Goal: Task Accomplishment & Management: Complete application form

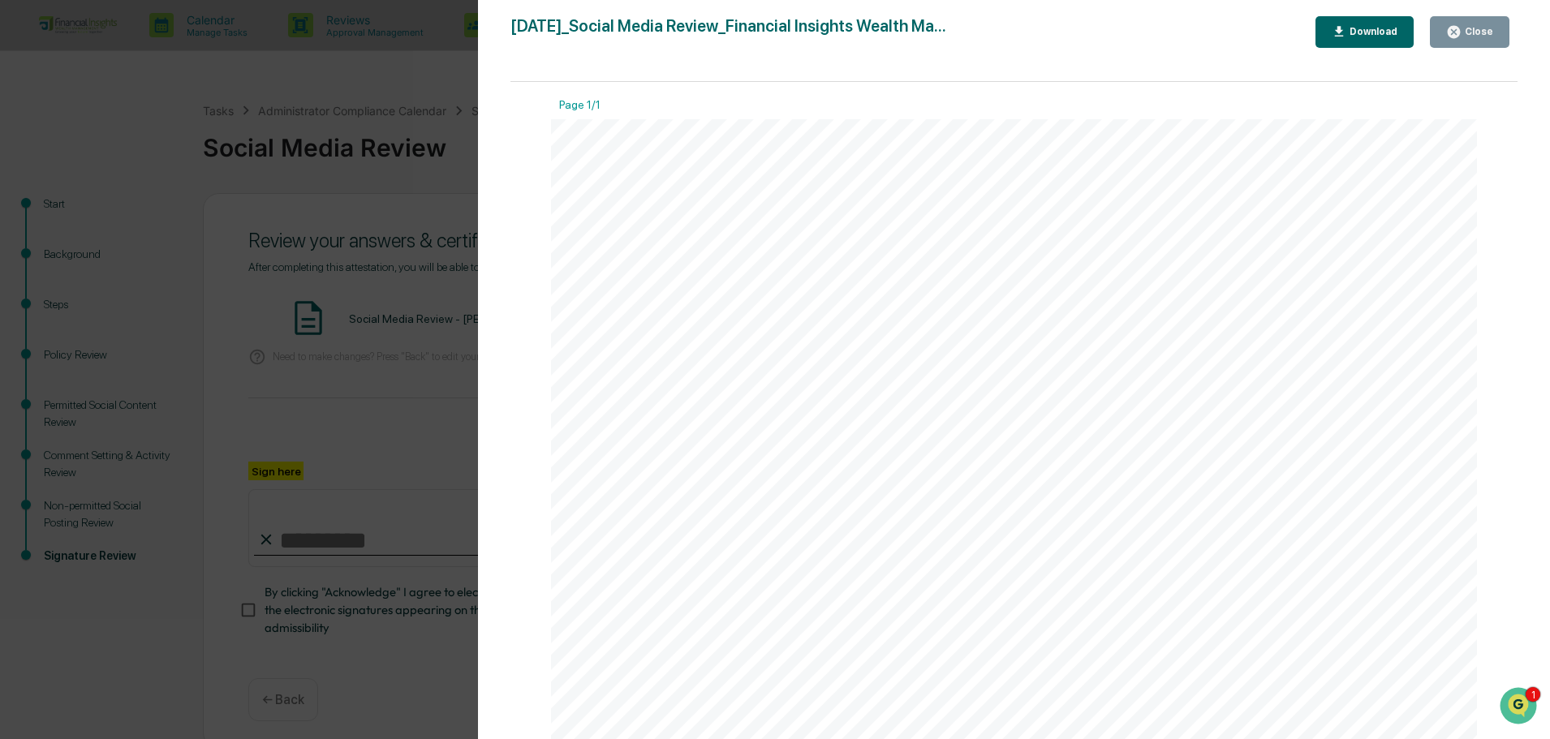
scroll to position [122, 0]
click at [1457, 26] on icon "button" at bounding box center [1454, 32] width 12 height 12
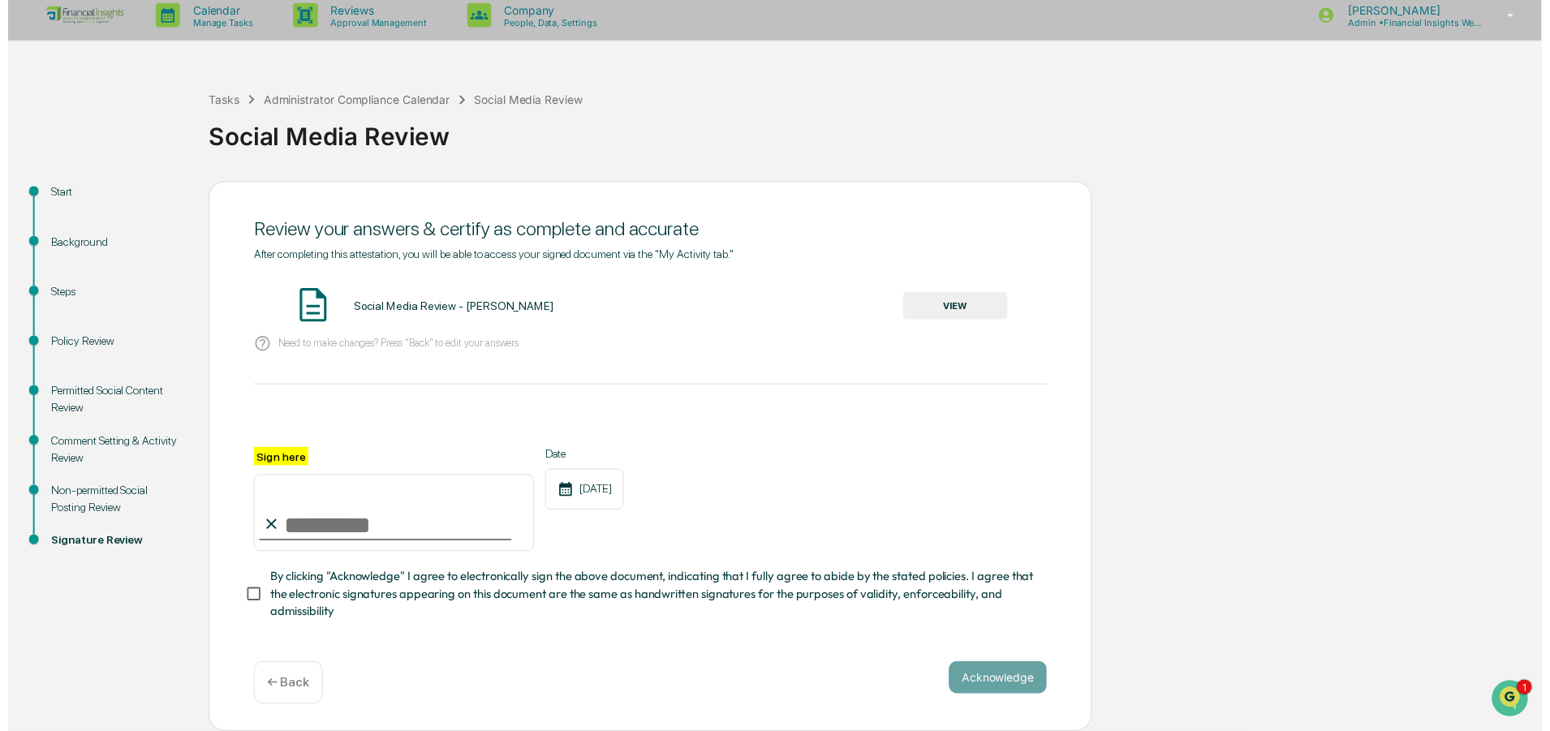
scroll to position [15, 0]
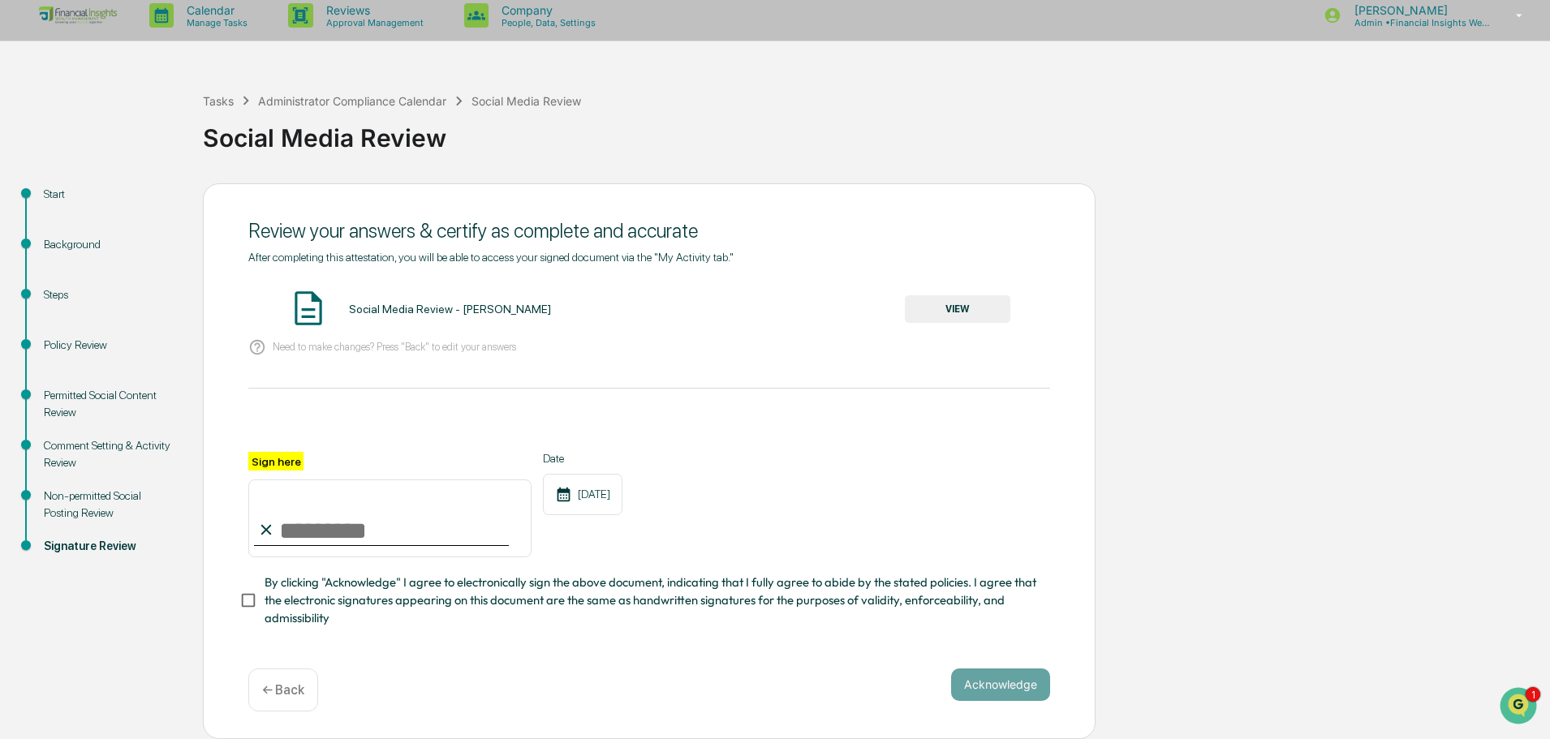
click at [319, 530] on input "Sign here" at bounding box center [389, 519] width 283 height 78
type input "**********"
click at [1005, 686] on button "Acknowledge" at bounding box center [1000, 685] width 99 height 32
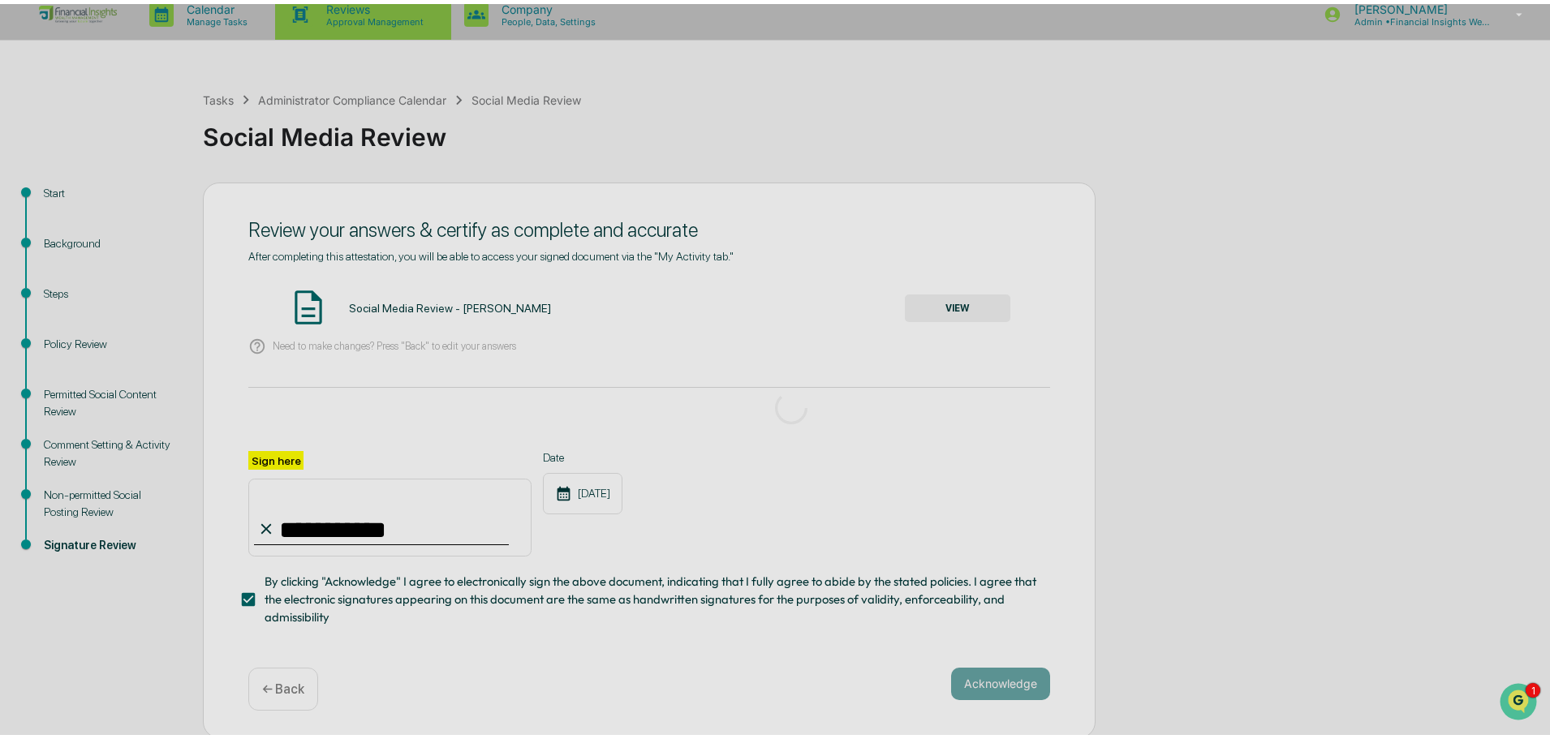
scroll to position [0, 0]
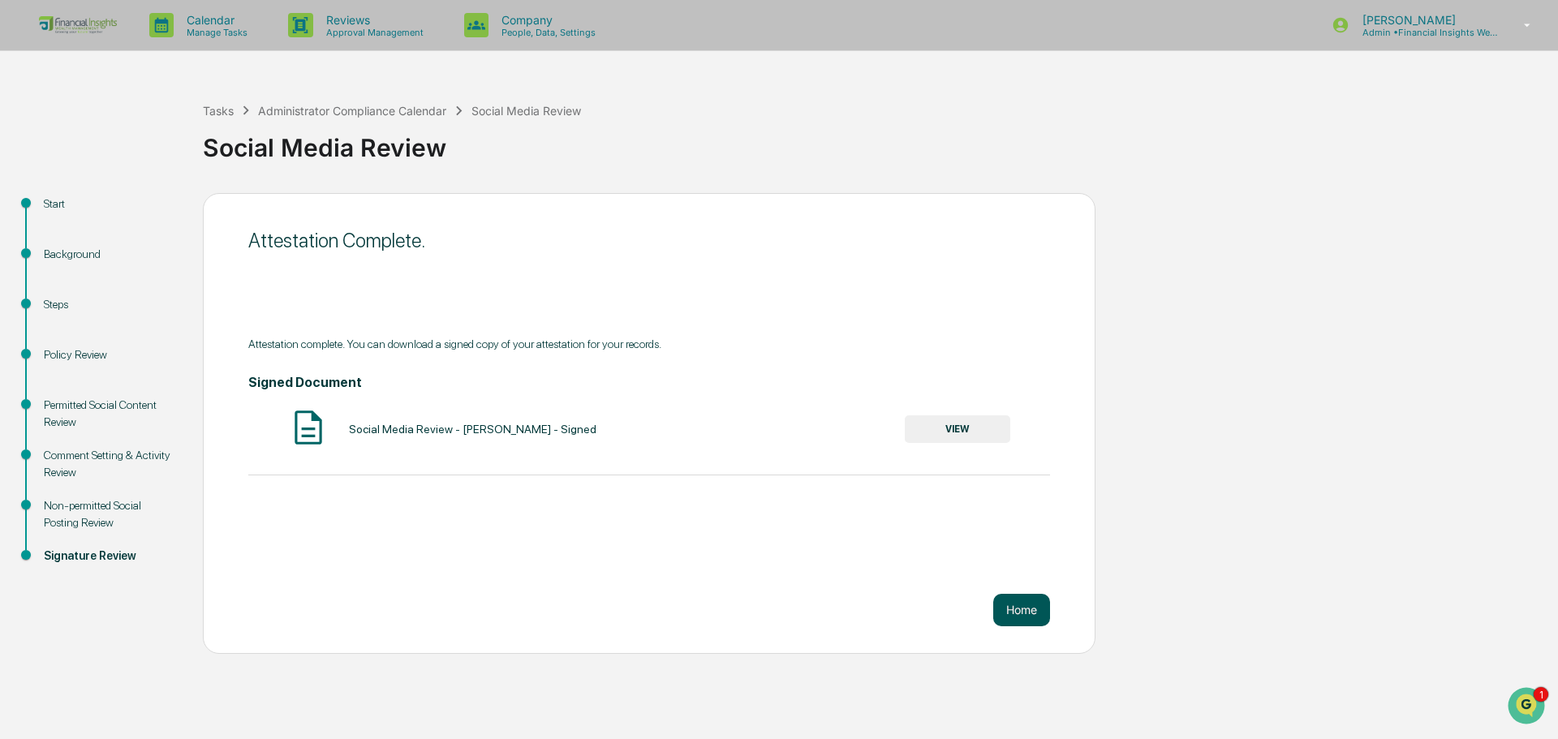
click at [1033, 622] on button "Home" at bounding box center [1021, 610] width 57 height 32
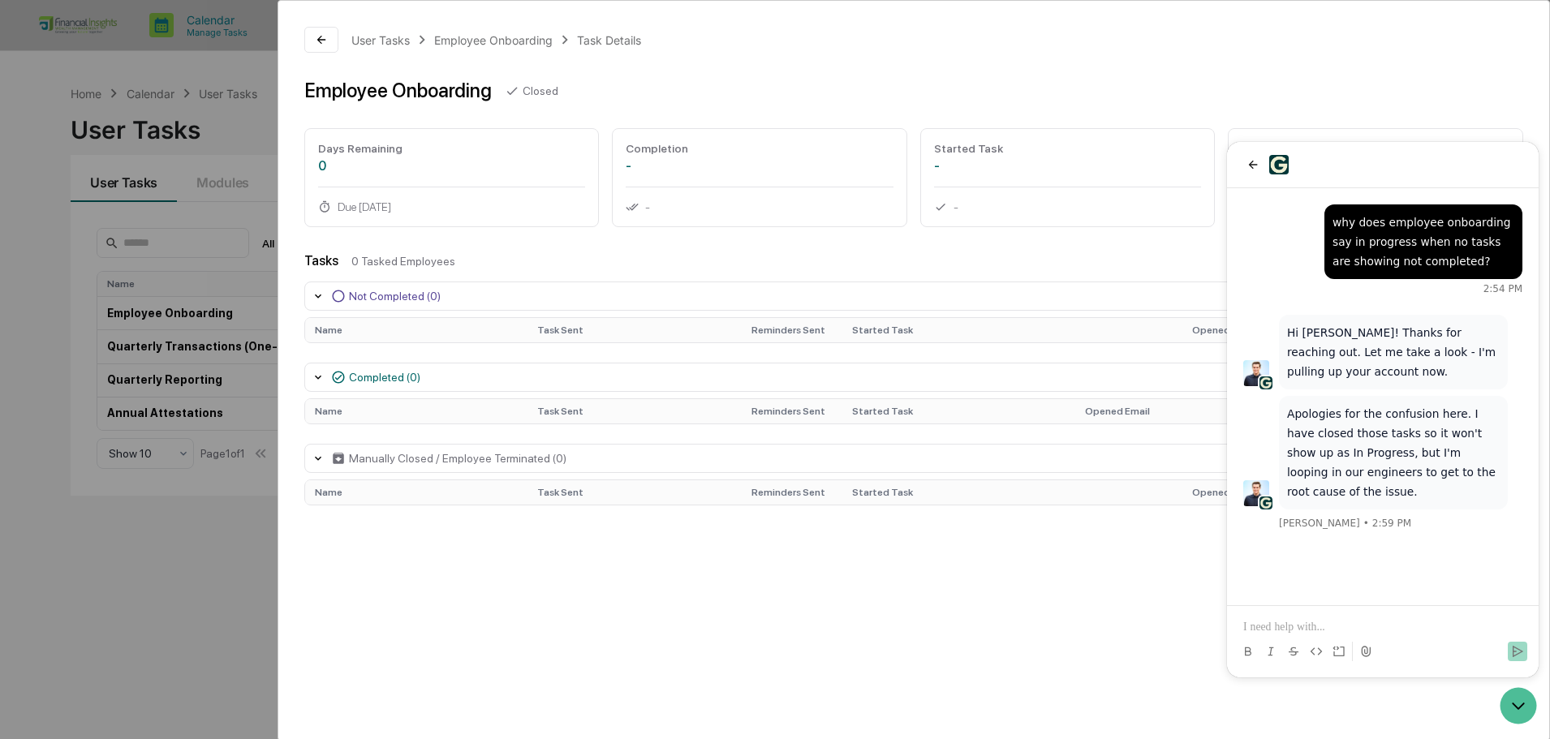
click at [1073, 62] on div "User Tasks Employee Onboarding Task Details Employee Onboarding Closed Days Rem…" at bounding box center [913, 269] width 1271 height 537
click at [1512, 691] on icon "Open customer support" at bounding box center [1518, 706] width 41 height 41
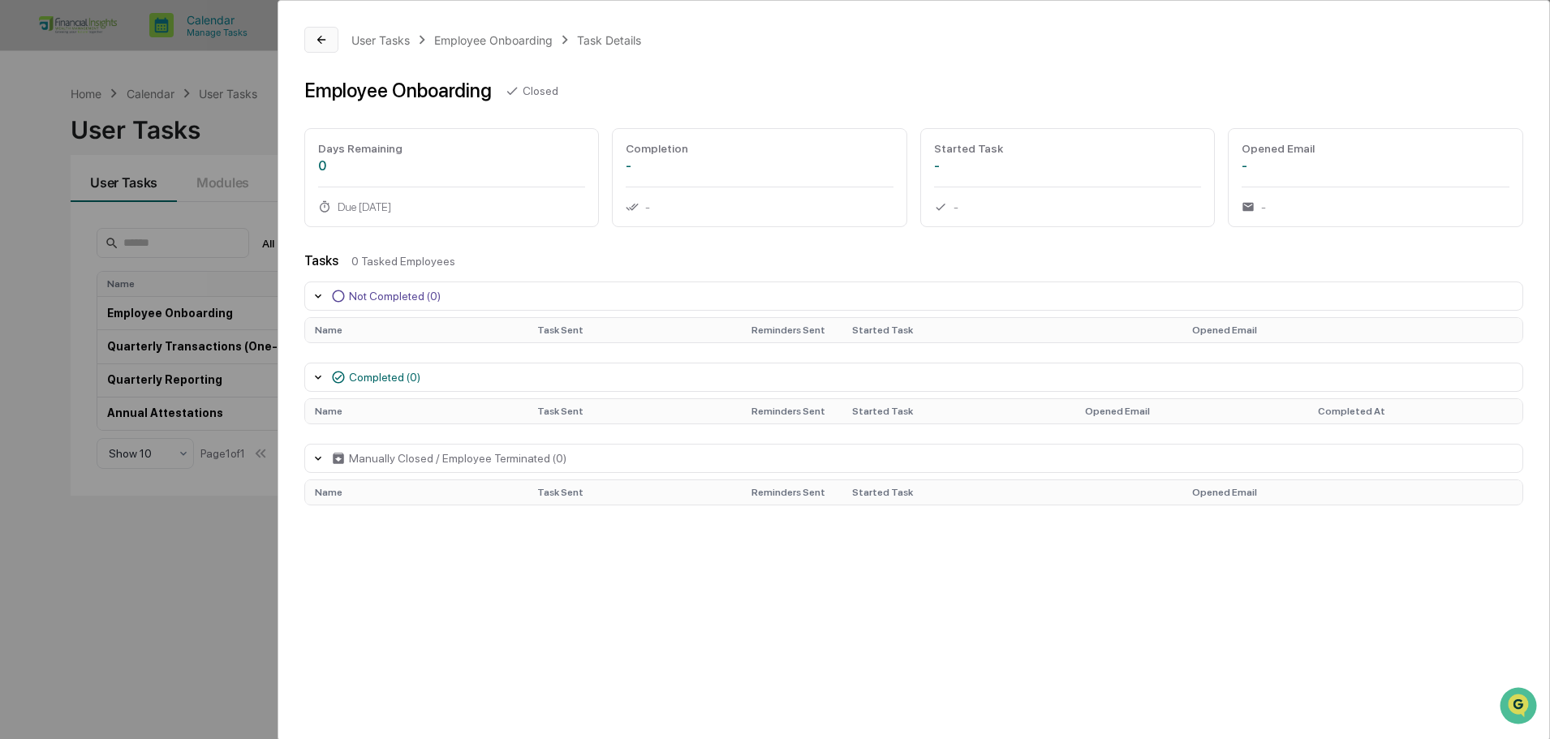
click at [308, 30] on button at bounding box center [321, 40] width 34 height 26
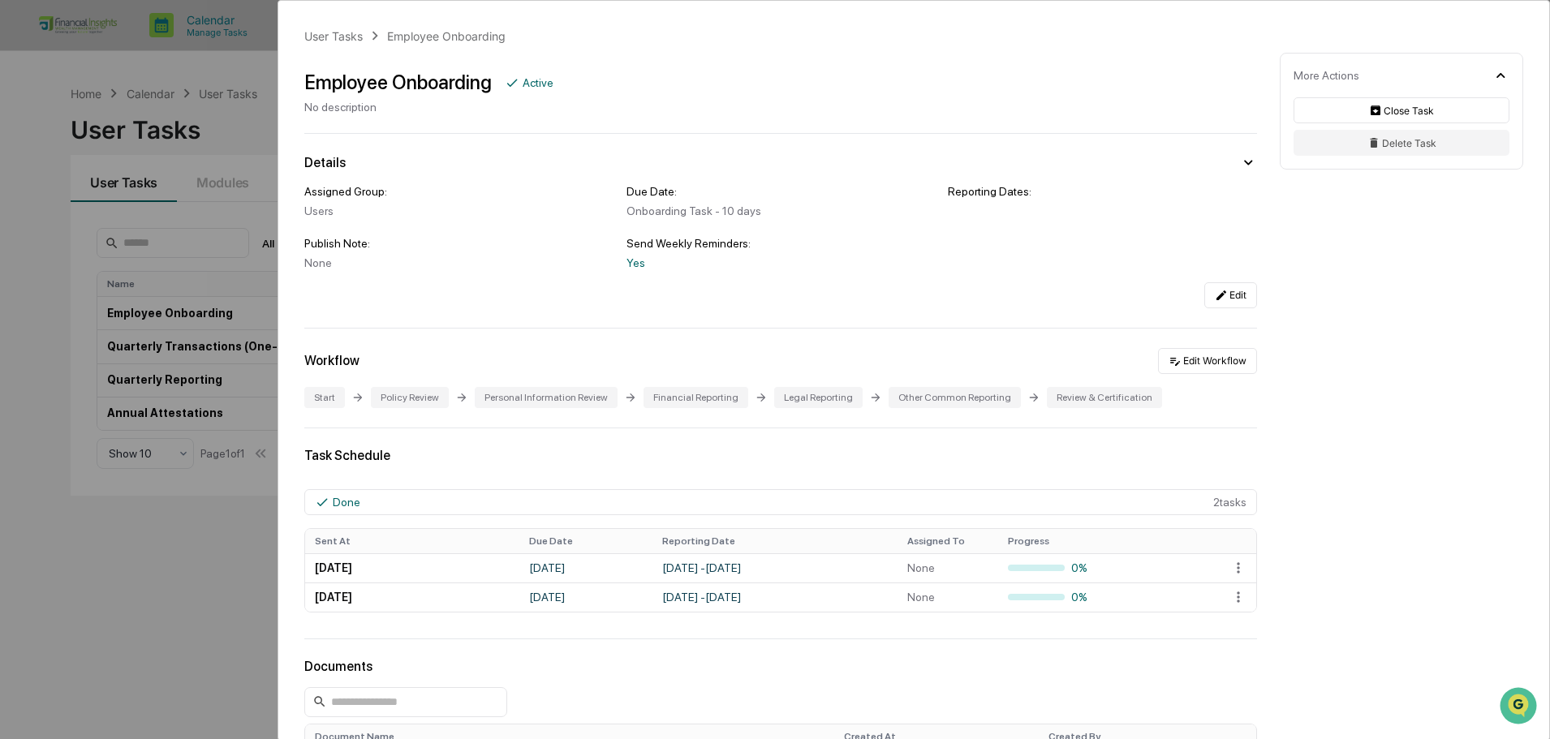
click at [222, 62] on div "User Tasks Employee Onboarding Employee Onboarding Active No description Detail…" at bounding box center [775, 369] width 1550 height 739
